Goal: Task Accomplishment & Management: Use online tool/utility

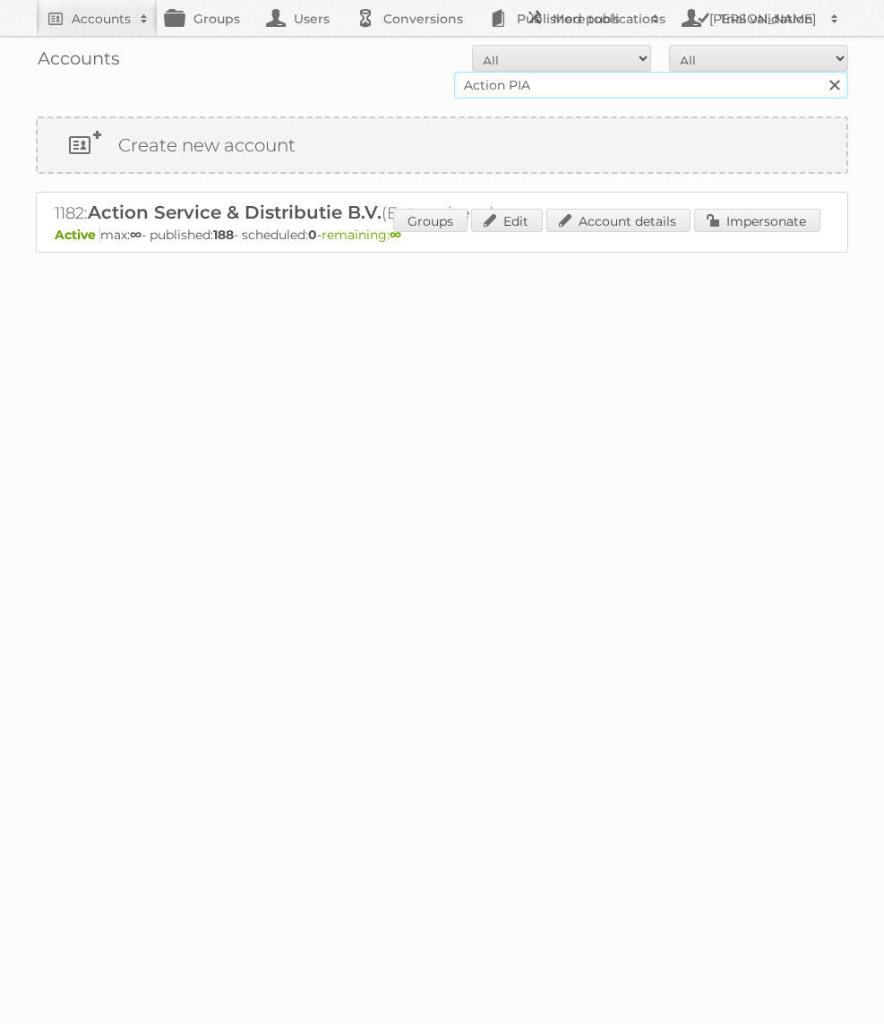
click at [570, 89] on input "Action PIA" at bounding box center [651, 85] width 394 height 27
type input "KARWEI"
click at [821, 72] on input "Search" at bounding box center [834, 85] width 27 height 27
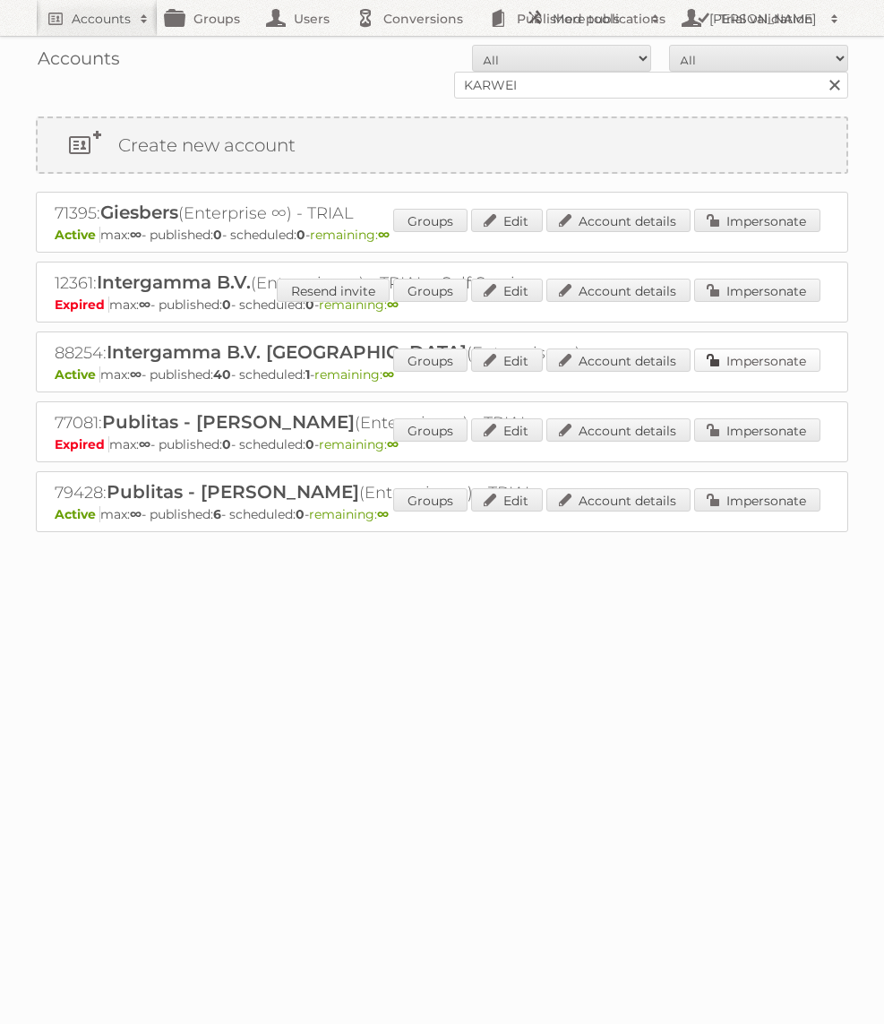
click at [707, 358] on link "Impersonate" at bounding box center [757, 360] width 126 height 23
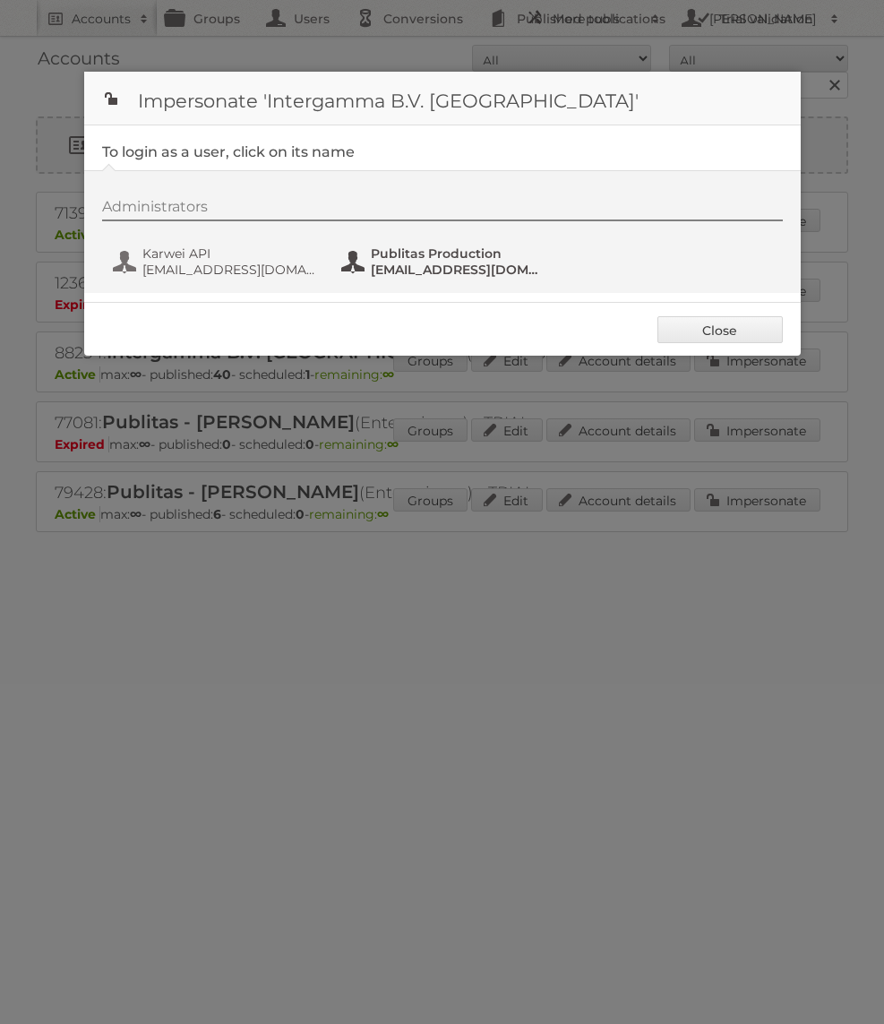
click at [441, 268] on span "fs+karwei@publitas.com" at bounding box center [458, 270] width 174 height 16
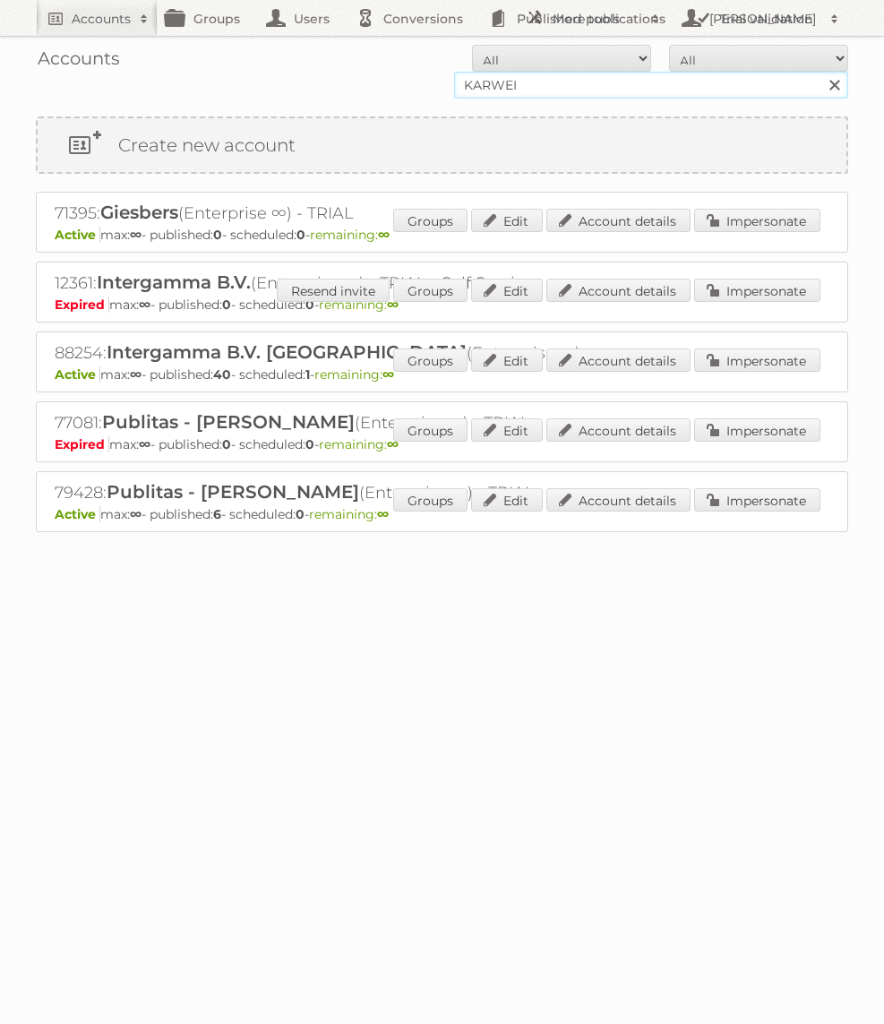
click at [681, 91] on input "KARWEI" at bounding box center [651, 85] width 394 height 27
type input "Aldi Süd"
click at [821, 72] on input "Search" at bounding box center [834, 85] width 27 height 27
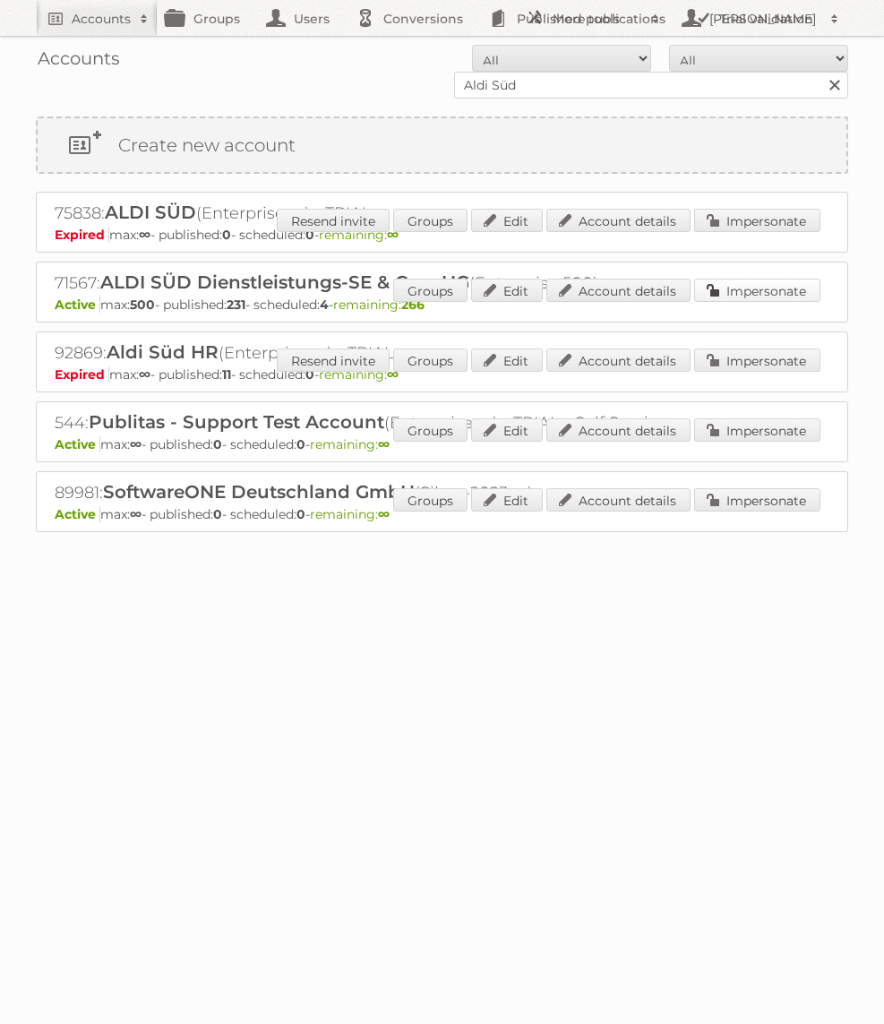
click at [780, 294] on link "Impersonate" at bounding box center [757, 290] width 126 height 23
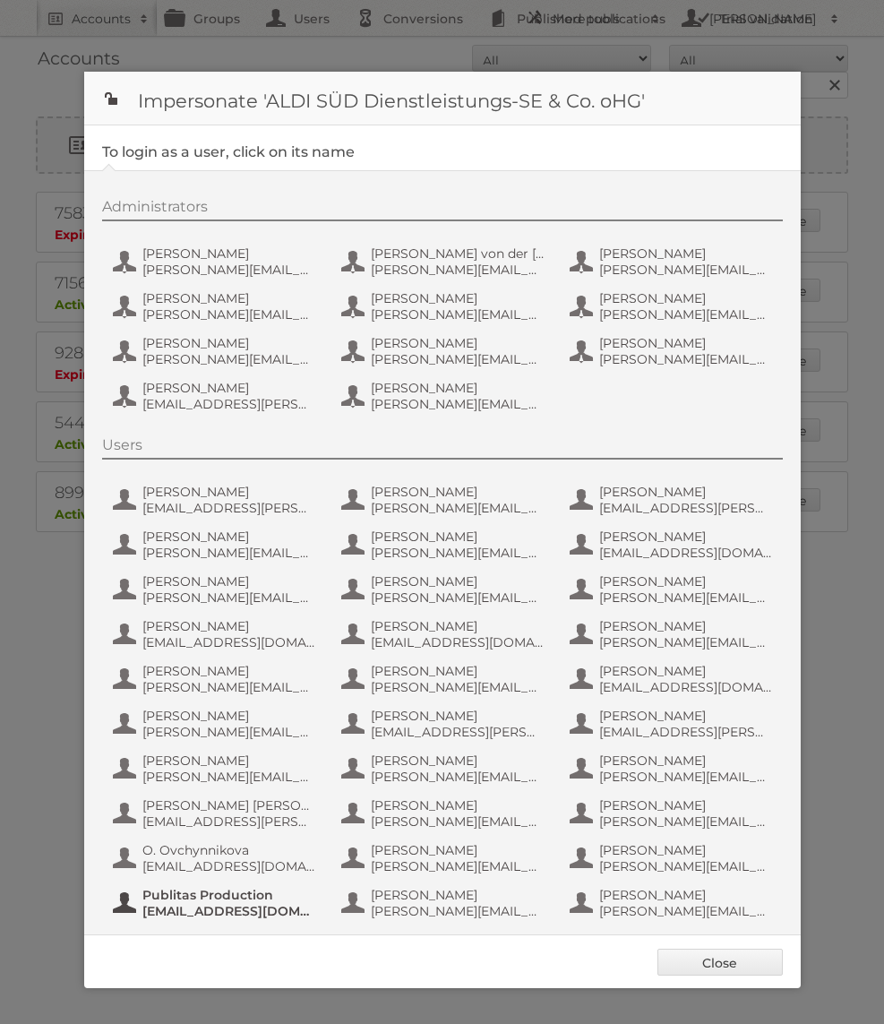
click at [270, 894] on span "Publitas Production" at bounding box center [229, 895] width 174 height 16
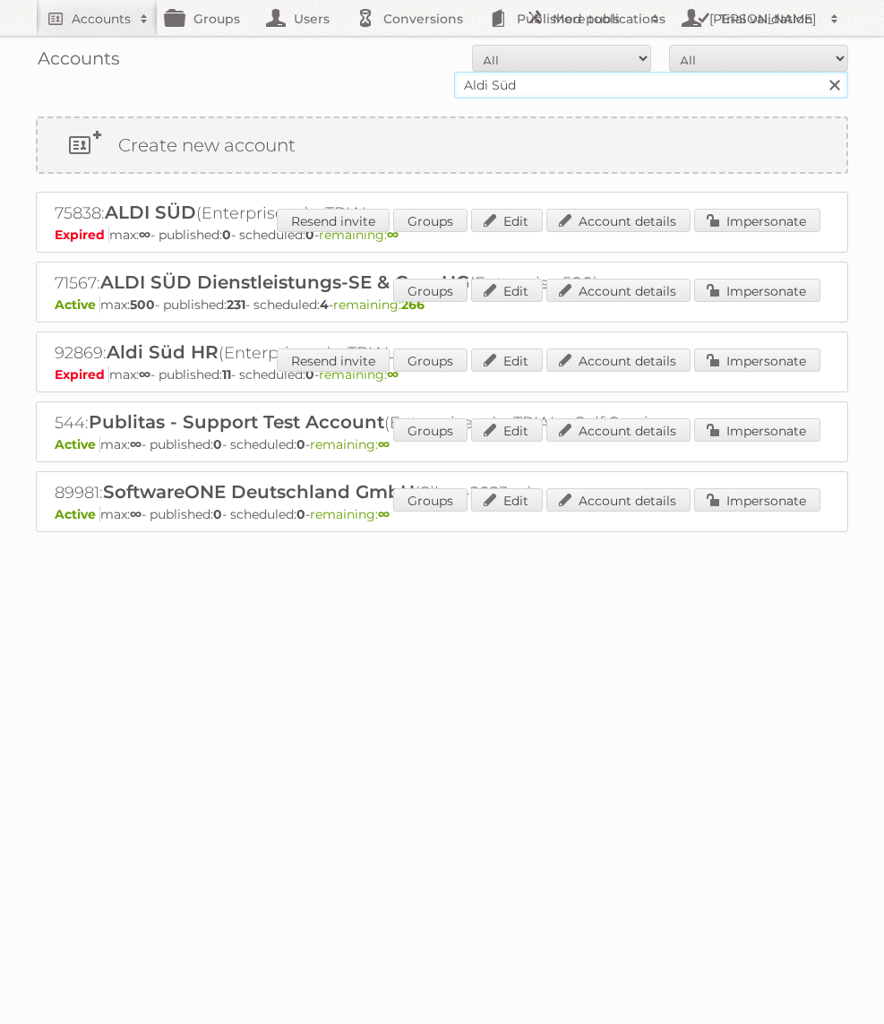
click at [494, 89] on input "Aldi Süd" at bounding box center [651, 85] width 394 height 27
type input "KARWEI"
click at [821, 72] on input "Search" at bounding box center [834, 85] width 27 height 27
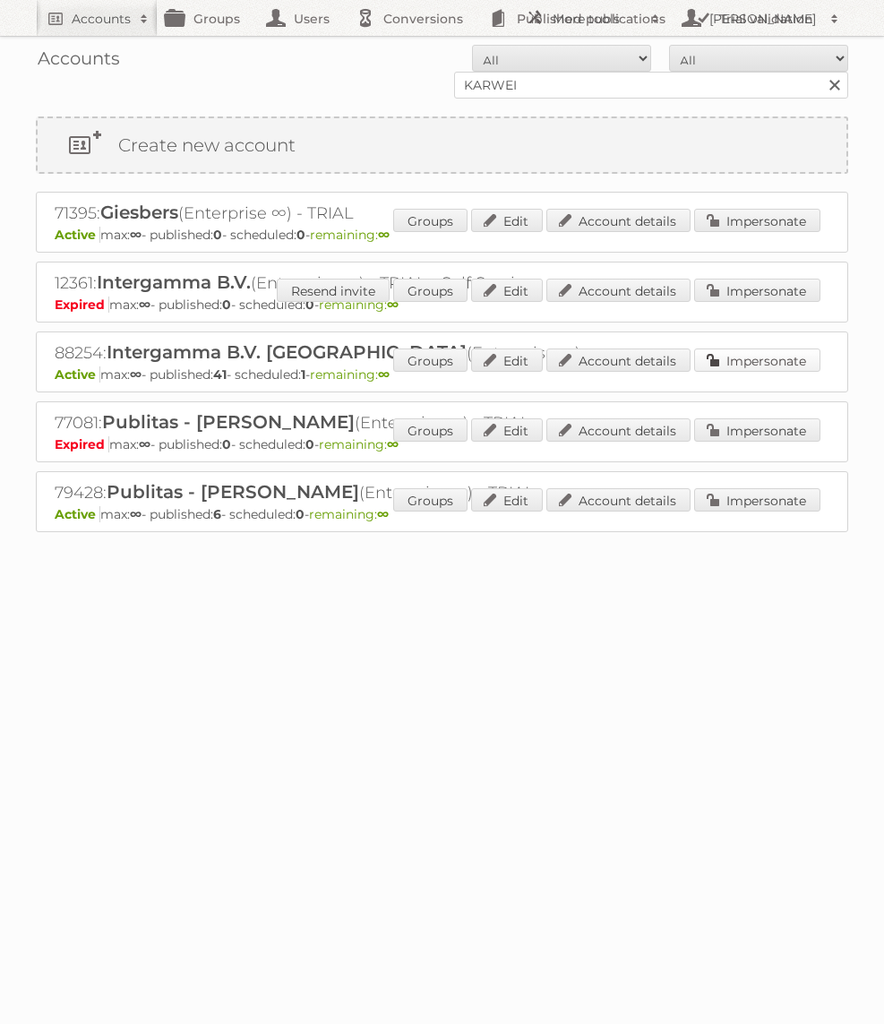
click at [747, 355] on link "Impersonate" at bounding box center [757, 360] width 126 height 23
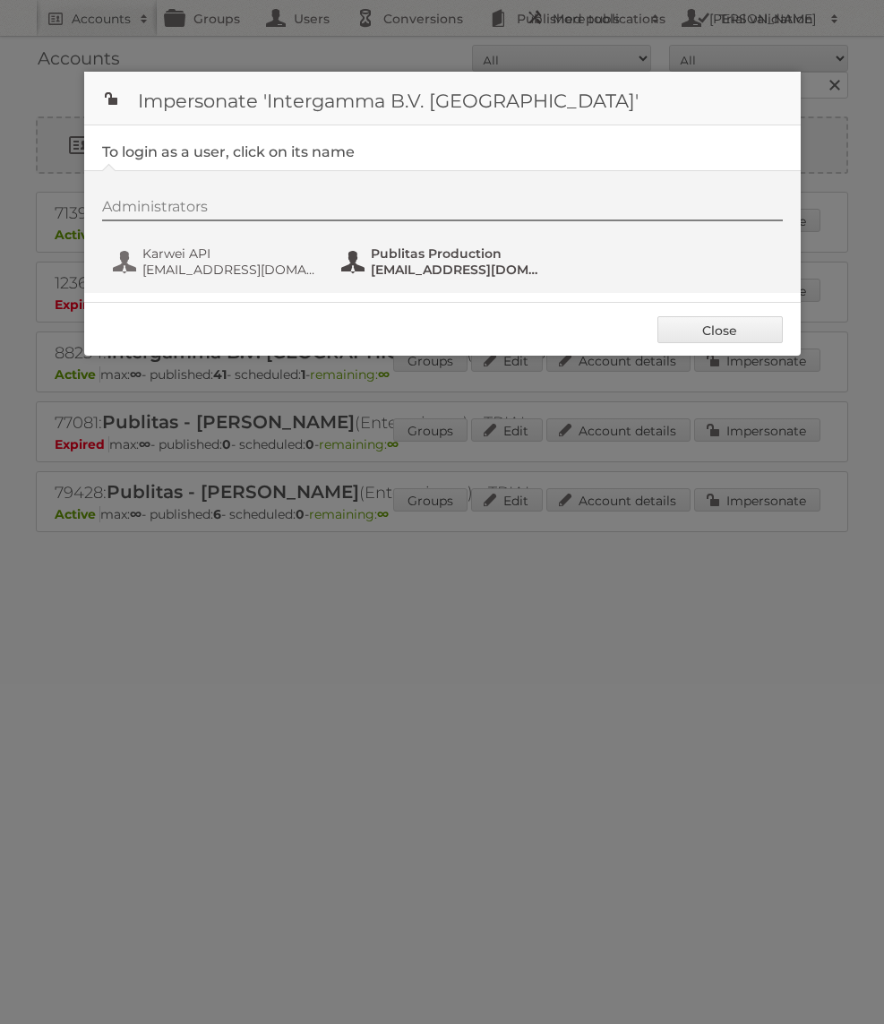
click at [417, 268] on span "[EMAIL_ADDRESS][DOMAIN_NAME]" at bounding box center [458, 270] width 174 height 16
